Goal: Register for event/course

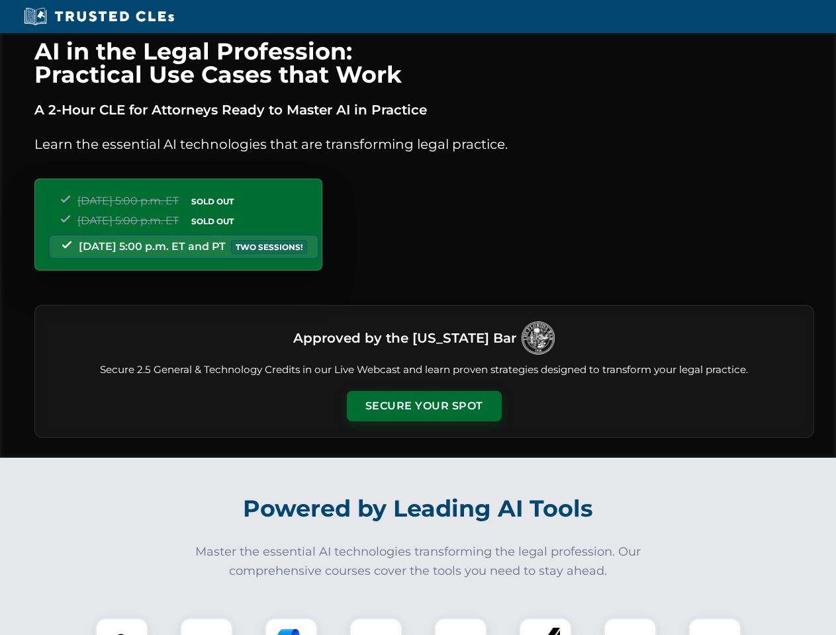
click at [424, 406] on button "Secure Your Spot" at bounding box center [424, 406] width 155 height 30
click at [122, 627] on img at bounding box center [122, 644] width 38 height 38
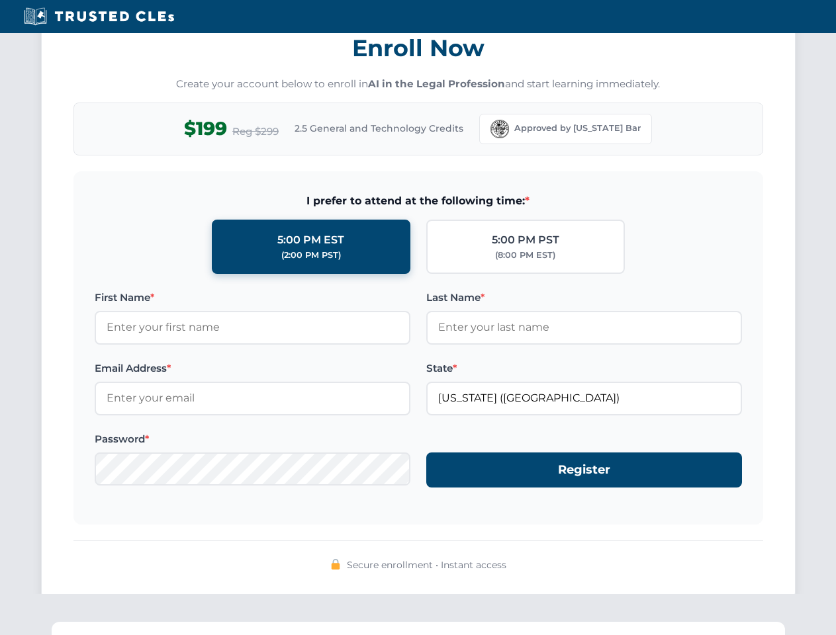
scroll to position [1299, 0]
